Goal: Information Seeking & Learning: Learn about a topic

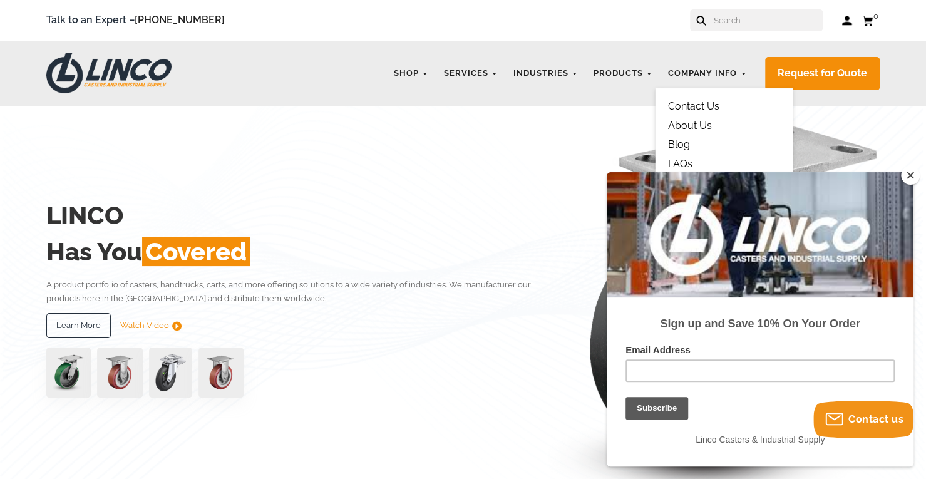
click at [691, 126] on link "About Us" at bounding box center [689, 126] width 44 height 12
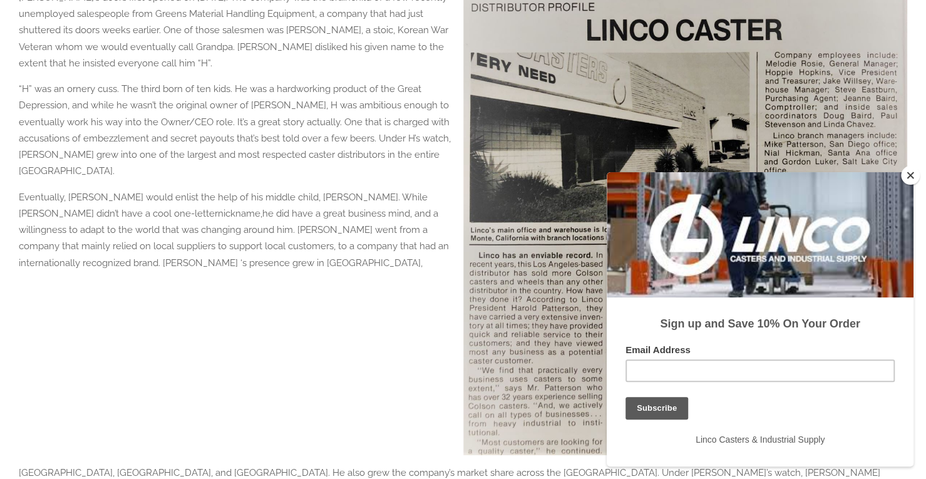
scroll to position [626, 0]
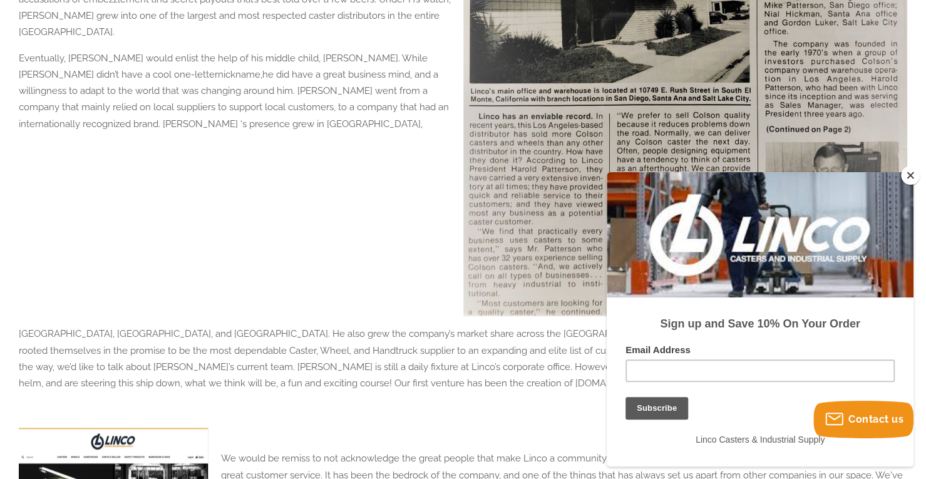
click at [904, 180] on button "Close" at bounding box center [910, 175] width 19 height 19
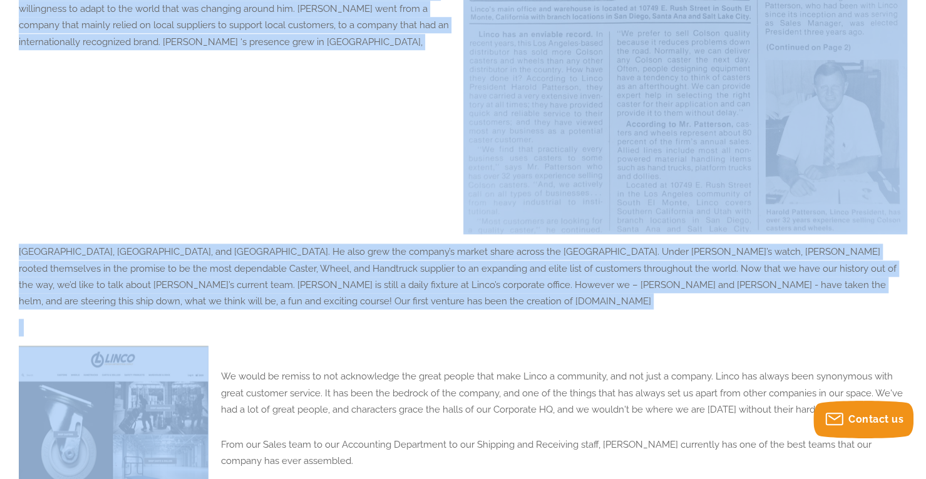
scroll to position [760, 0]
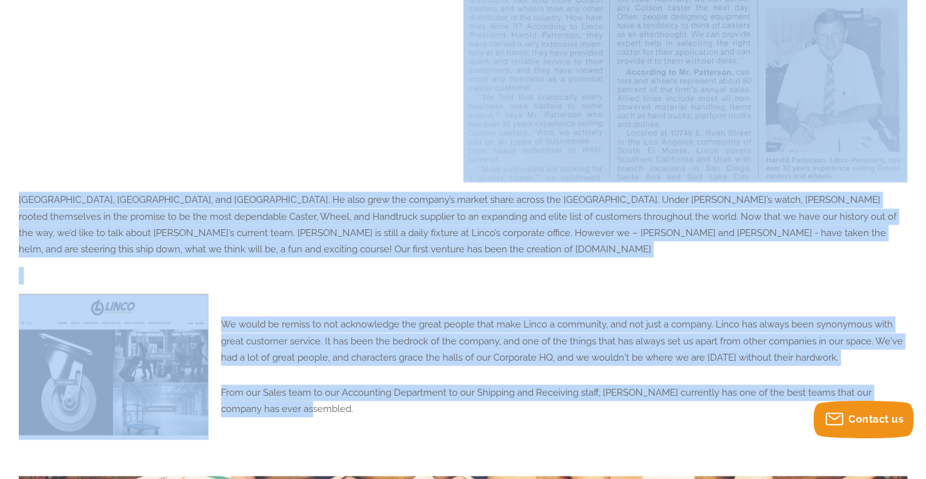
drag, startPoint x: 13, startPoint y: 234, endPoint x: 469, endPoint y: 407, distance: 487.5
click at [469, 407] on div "About us About Us In the spring of 1974, while playing our beloved Dodgers, [PE…" at bounding box center [463, 143] width 926 height 1595
copy div "Lo ips dolors am 9924, conse adipisc eli seddoei Tempori, Utla Etdol magna Aliq…"
click at [432, 280] on p at bounding box center [463, 276] width 888 height 18
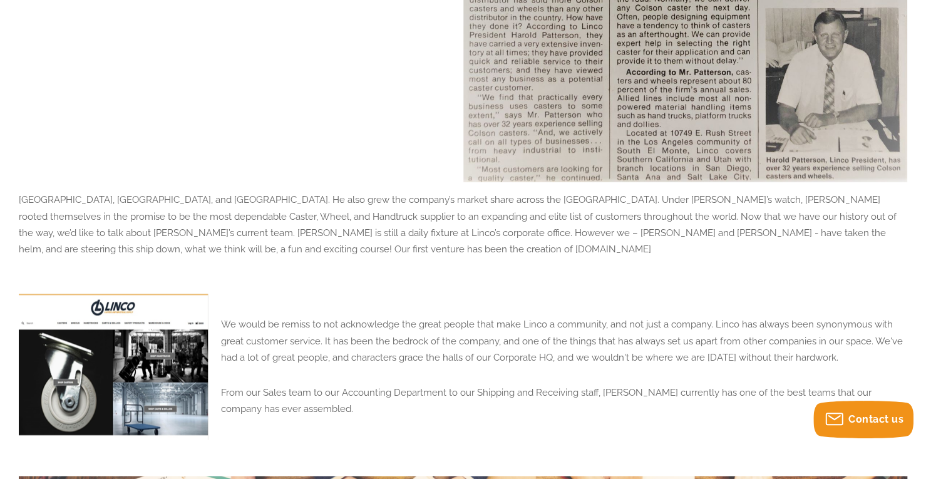
scroll to position [447, 0]
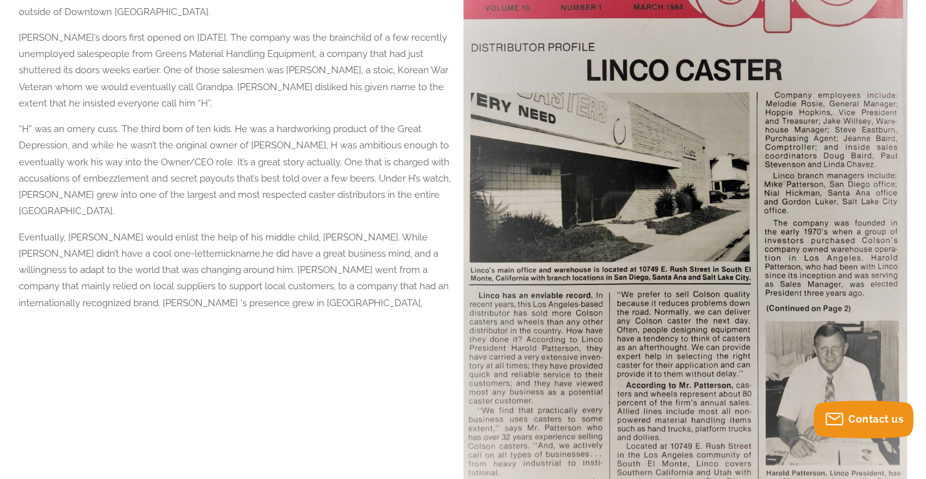
click at [240, 243] on p "Eventually, [PERSON_NAME] would enlist the help of his middle child, [PERSON_NA…" at bounding box center [238, 270] width 438 height 82
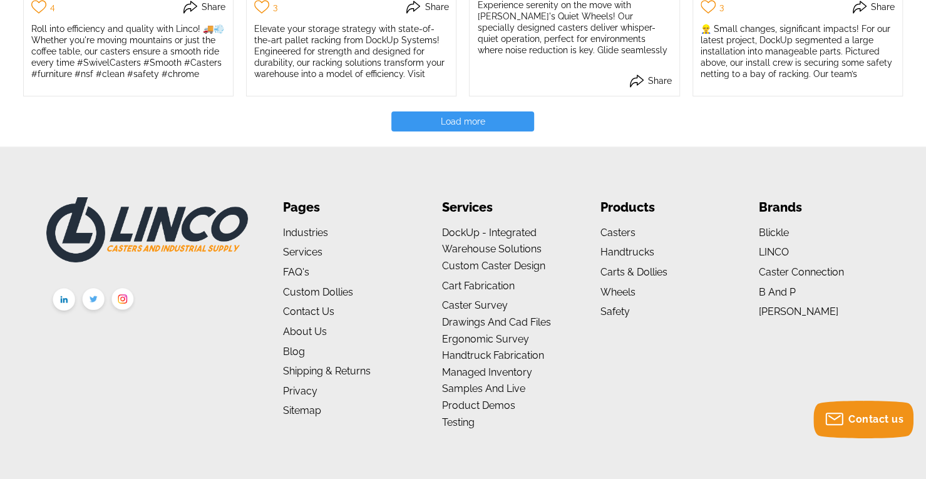
scroll to position [2759, 0]
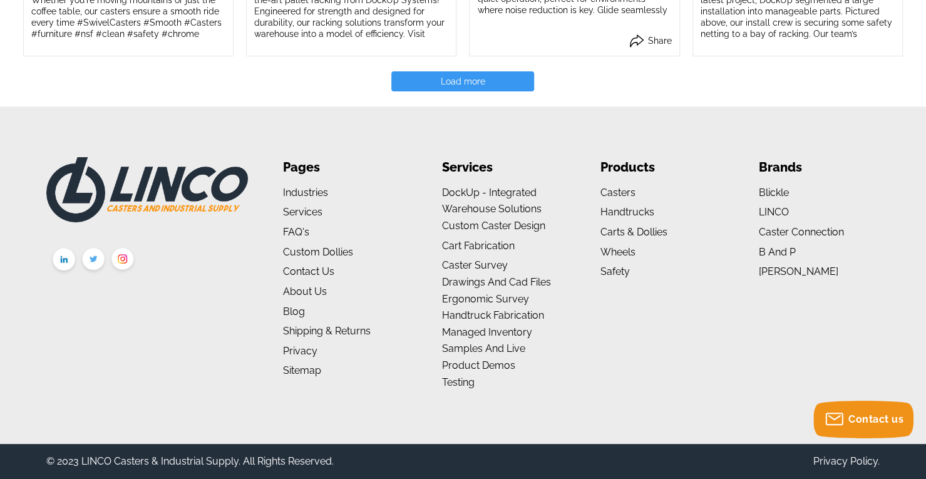
click at [125, 259] on img at bounding box center [122, 260] width 29 height 31
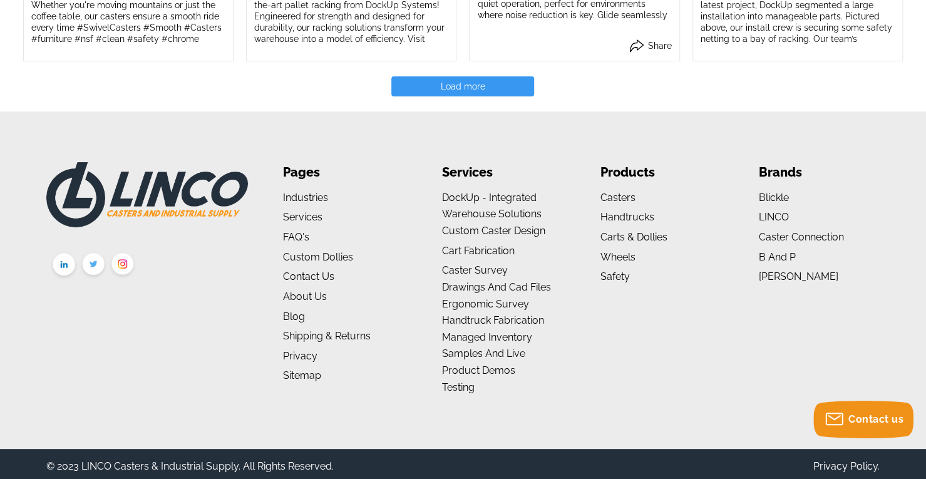
scroll to position [2759, 0]
